Goal: Check status: Check status

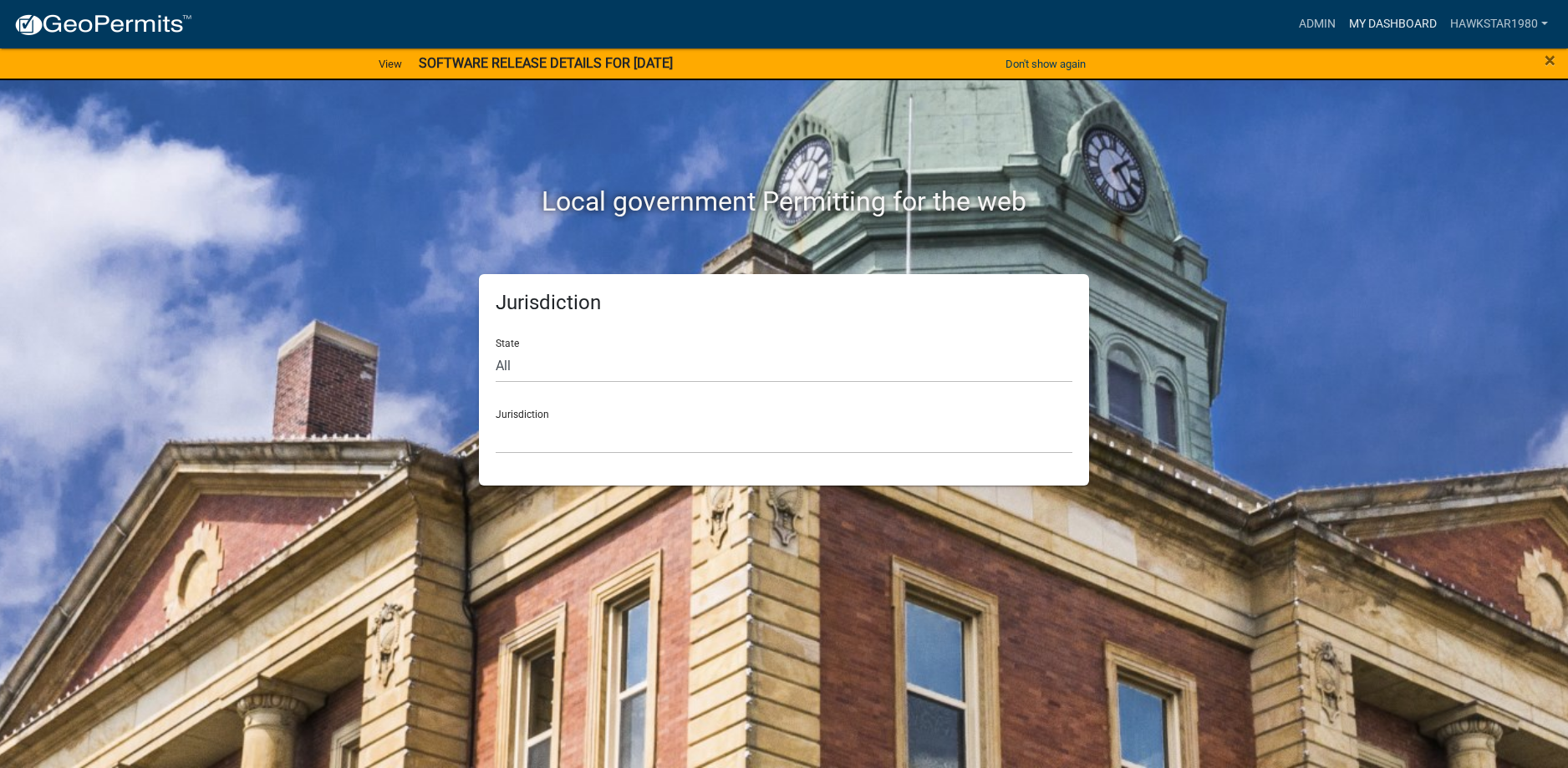
click at [1408, 18] on link "My Dashboard" at bounding box center [1392, 24] width 101 height 32
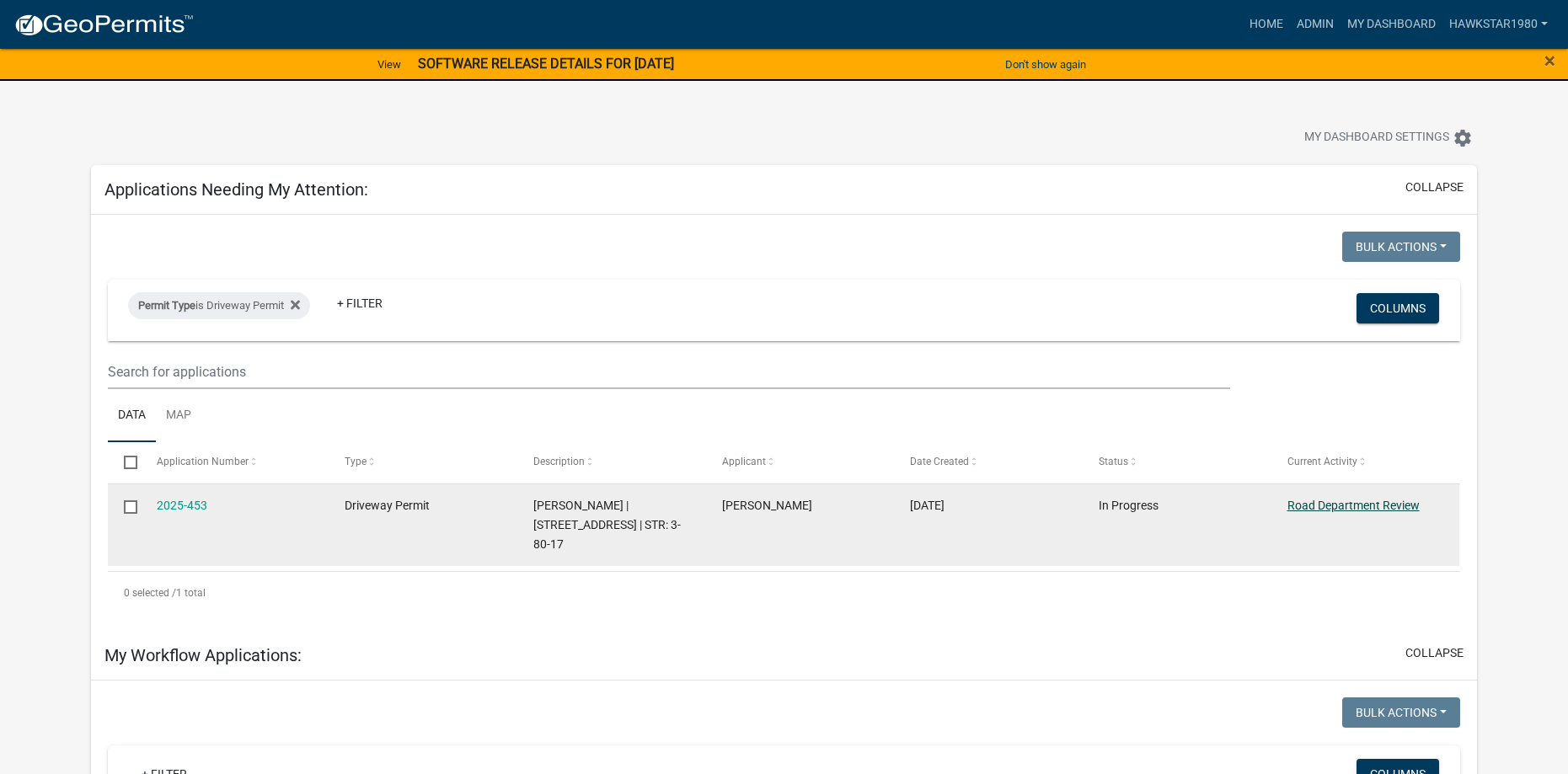
click at [1346, 507] on link "Road Department Review" at bounding box center [1353, 506] width 132 height 14
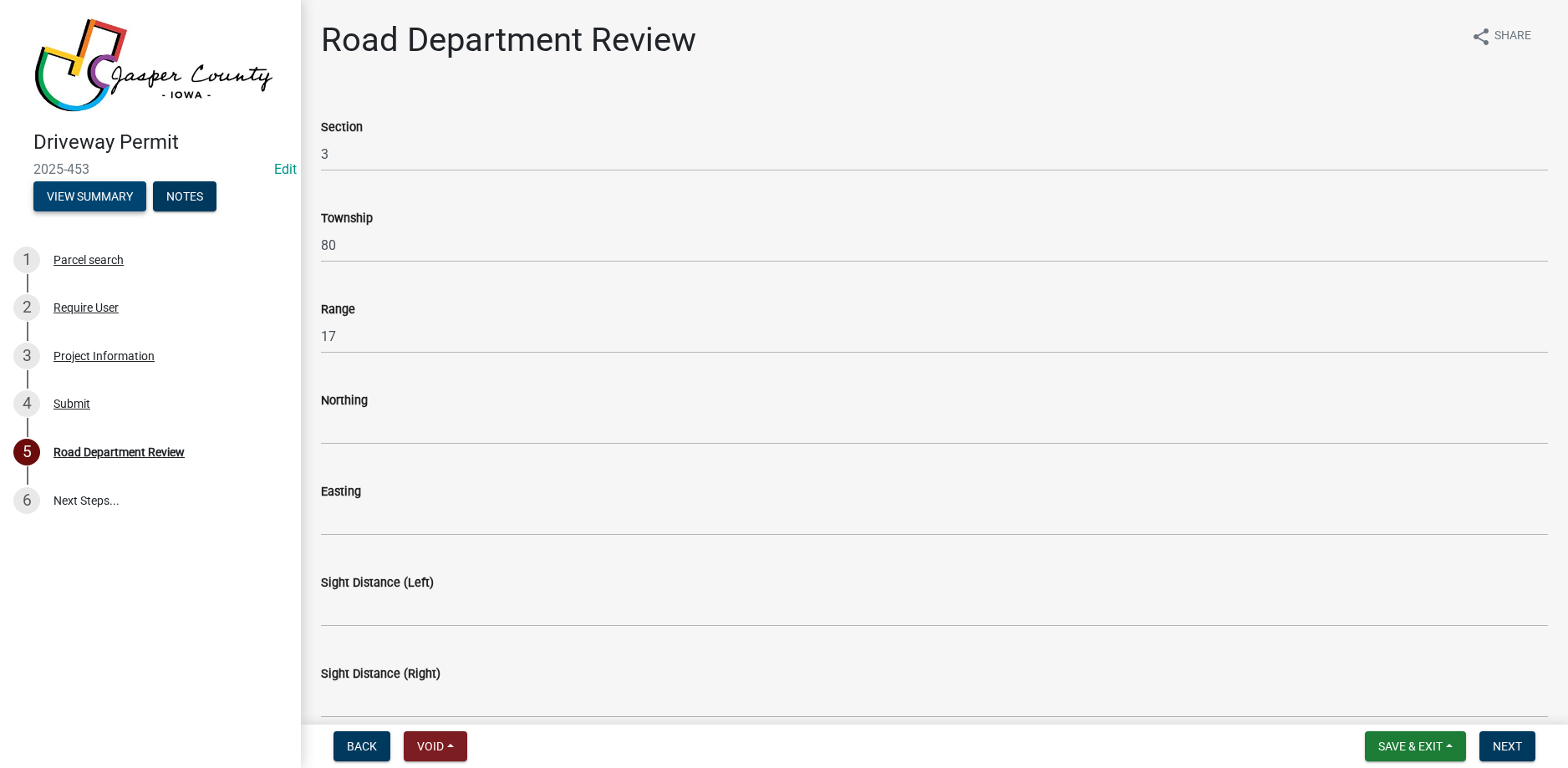
click at [113, 189] on button "View Summary" at bounding box center [90, 196] width 113 height 31
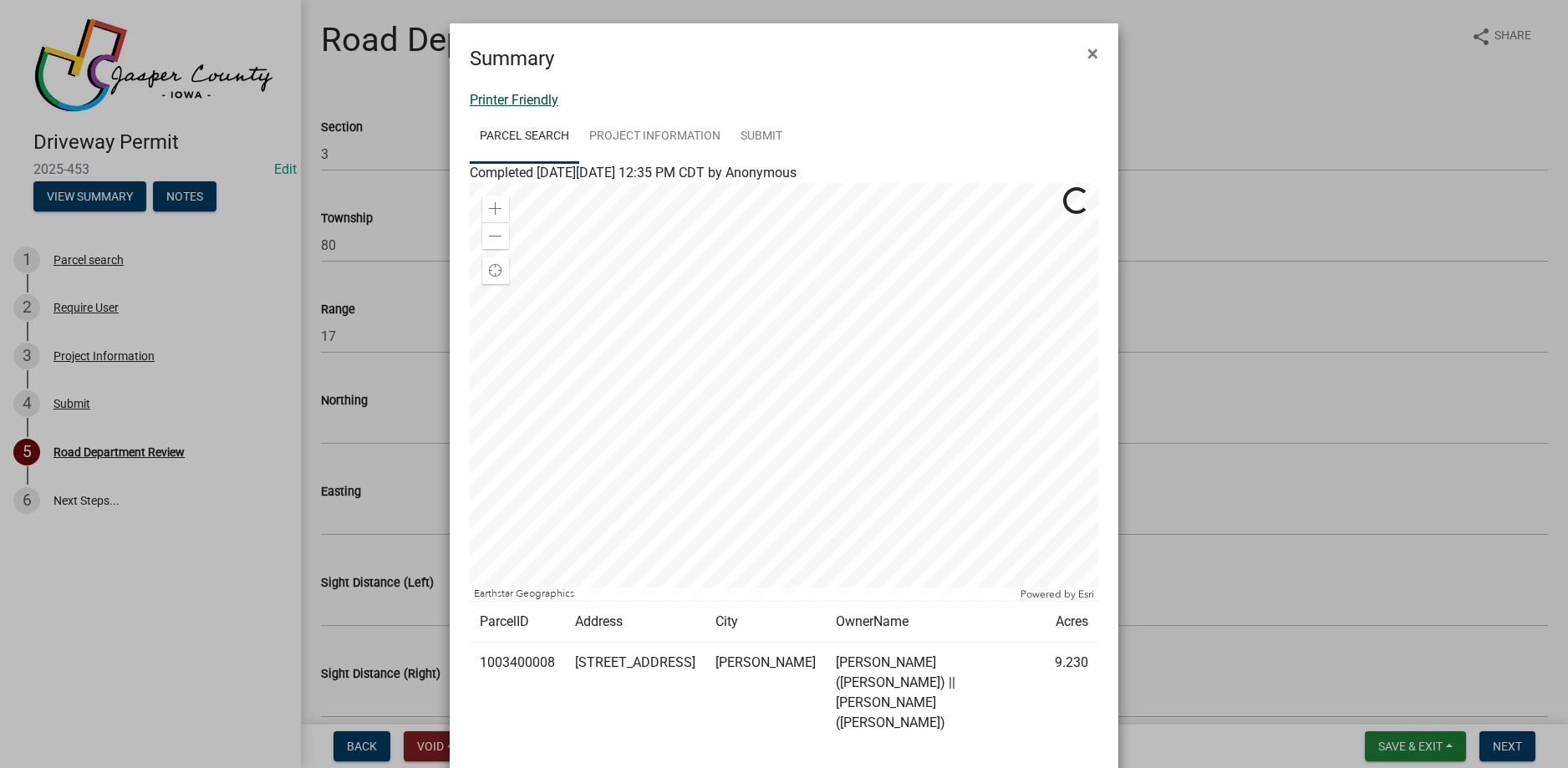
click at [539, 96] on link "Printer Friendly" at bounding box center [514, 99] width 89 height 16
